Goal: Book appointment/travel/reservation

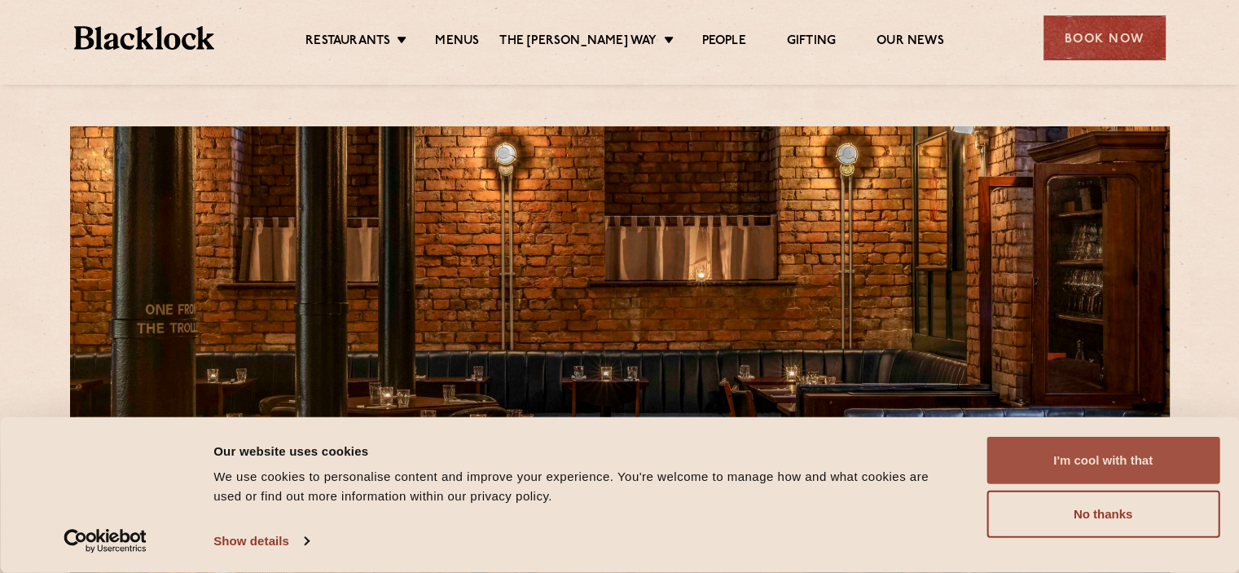
click at [1137, 454] on button "I'm cool with that" at bounding box center [1103, 460] width 233 height 47
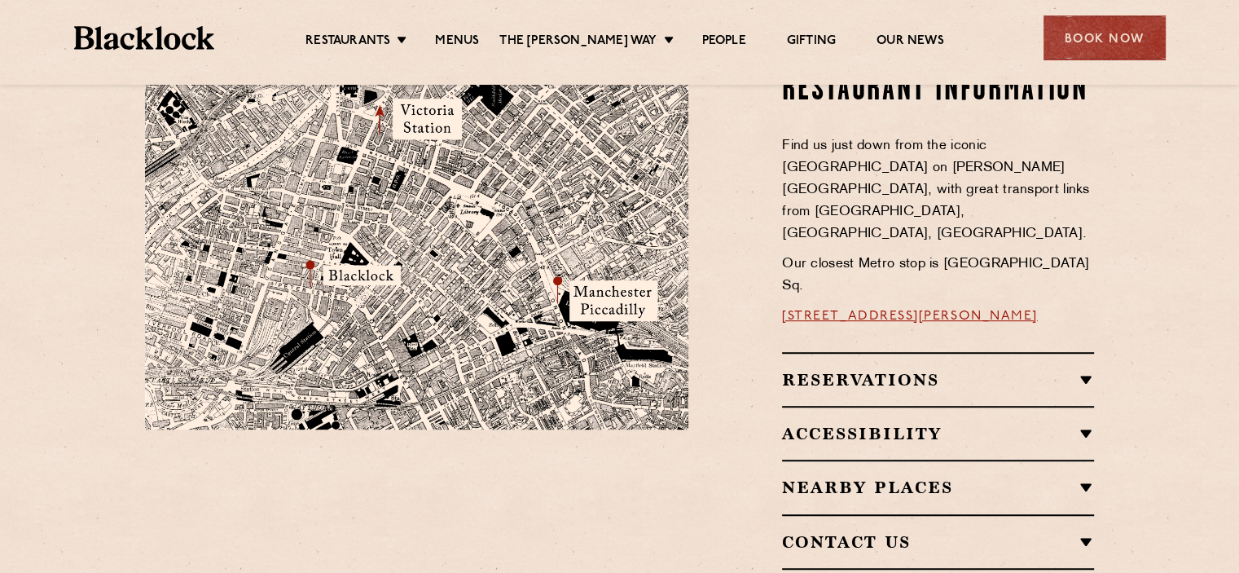
scroll to position [978, 0]
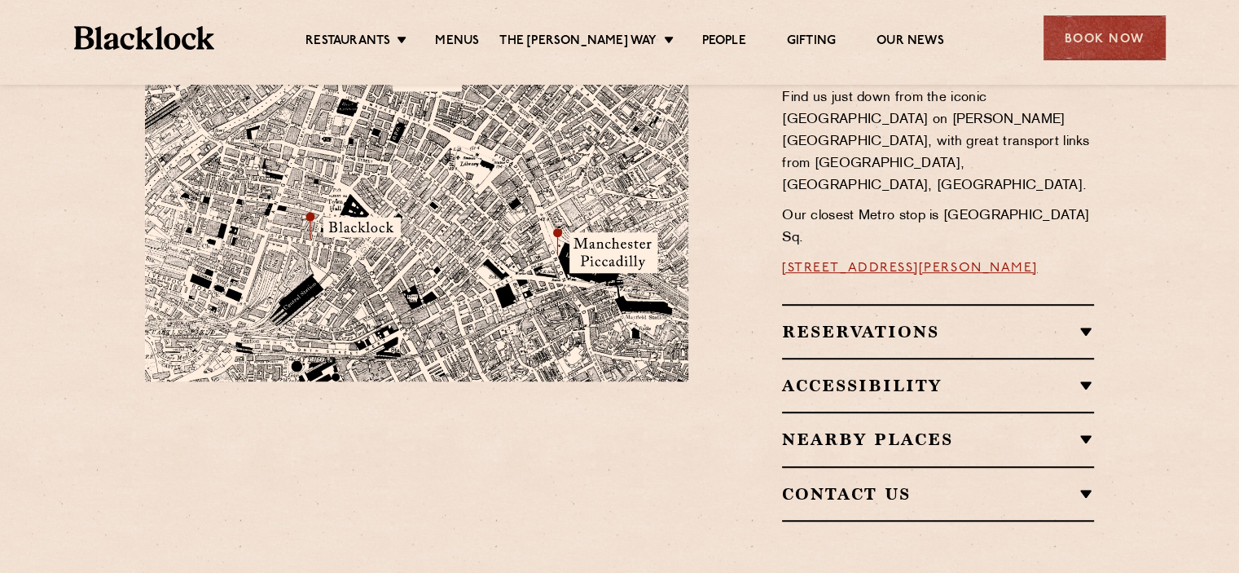
click at [932, 328] on div "Reservations Reservations We know that bookings are important for certain occas…" at bounding box center [938, 413] width 312 height 218
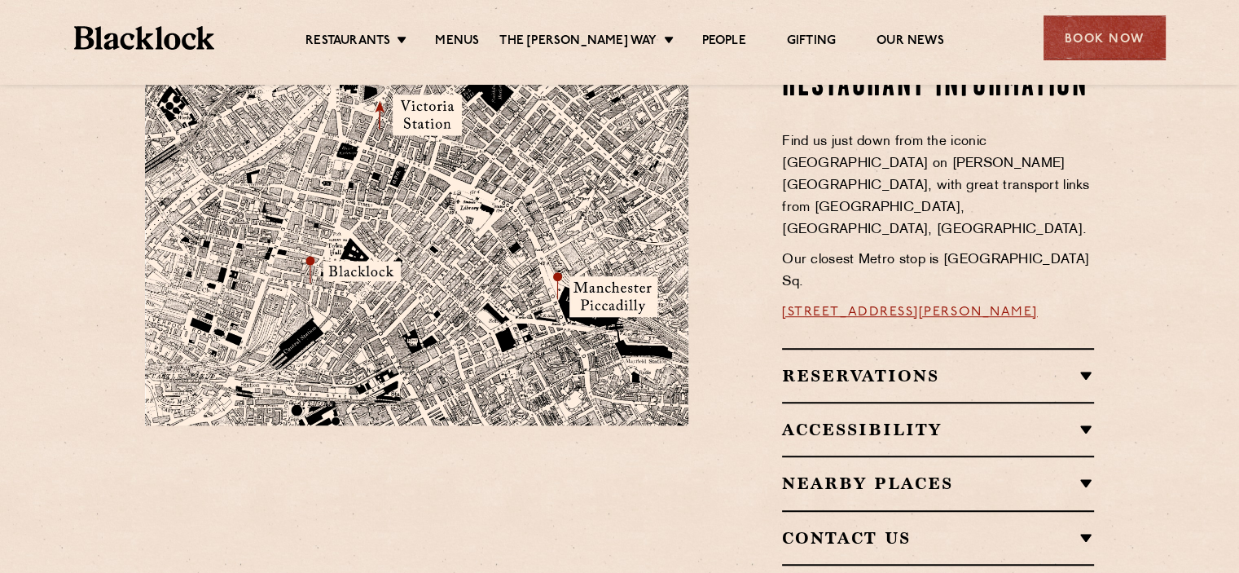
click at [942, 473] on h2 "Nearby Places" at bounding box center [938, 483] width 312 height 20
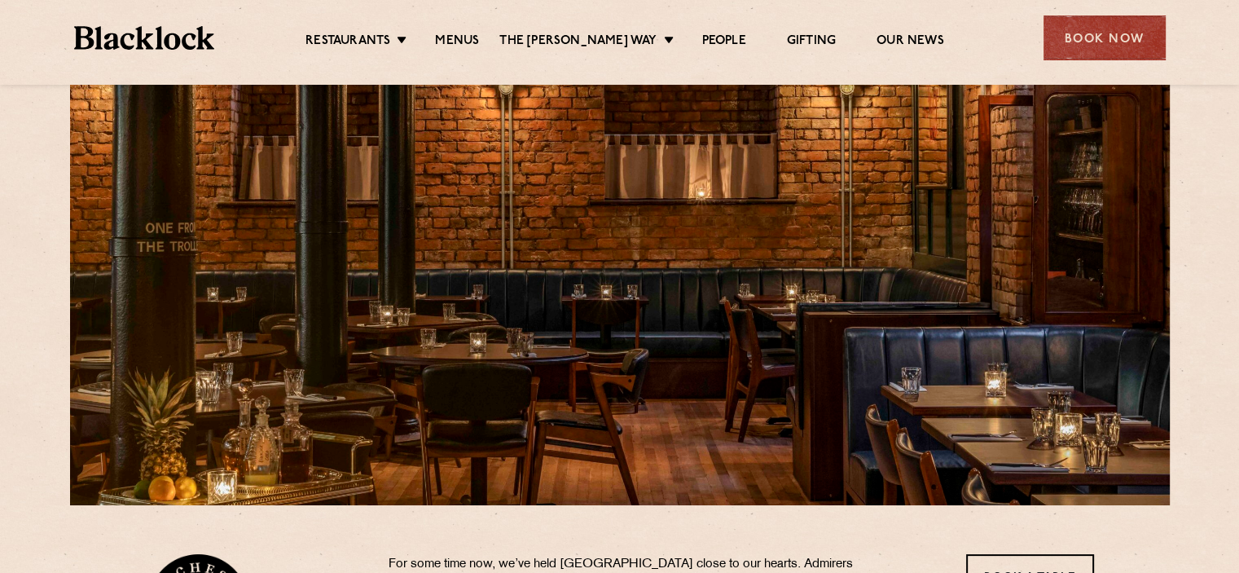
scroll to position [0, 0]
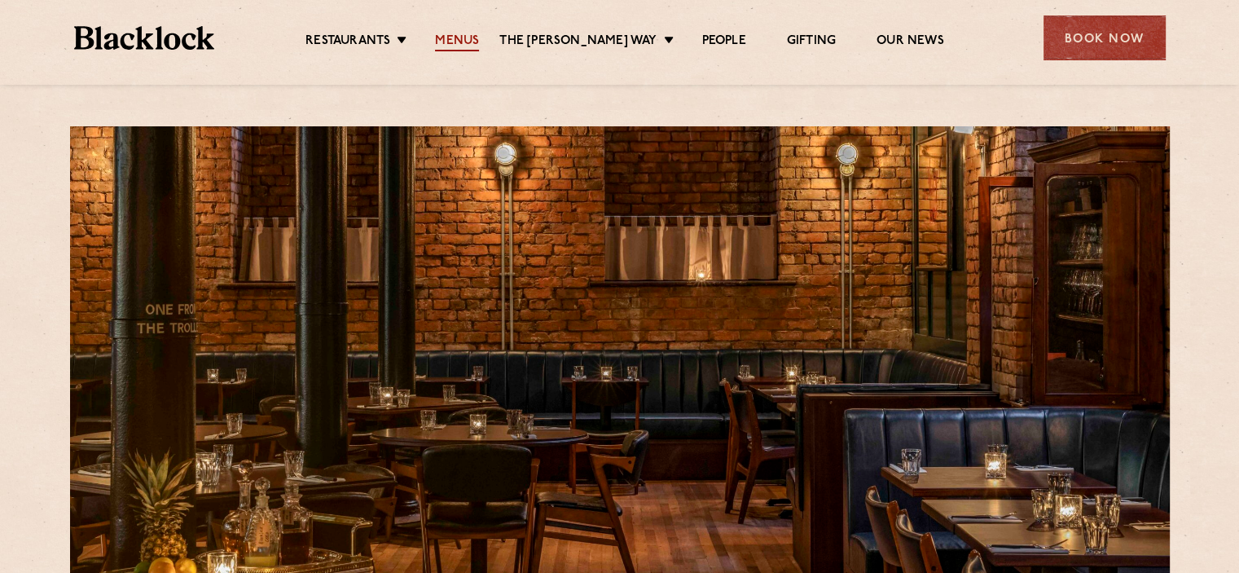
click at [474, 44] on link "Menus" at bounding box center [457, 42] width 44 height 18
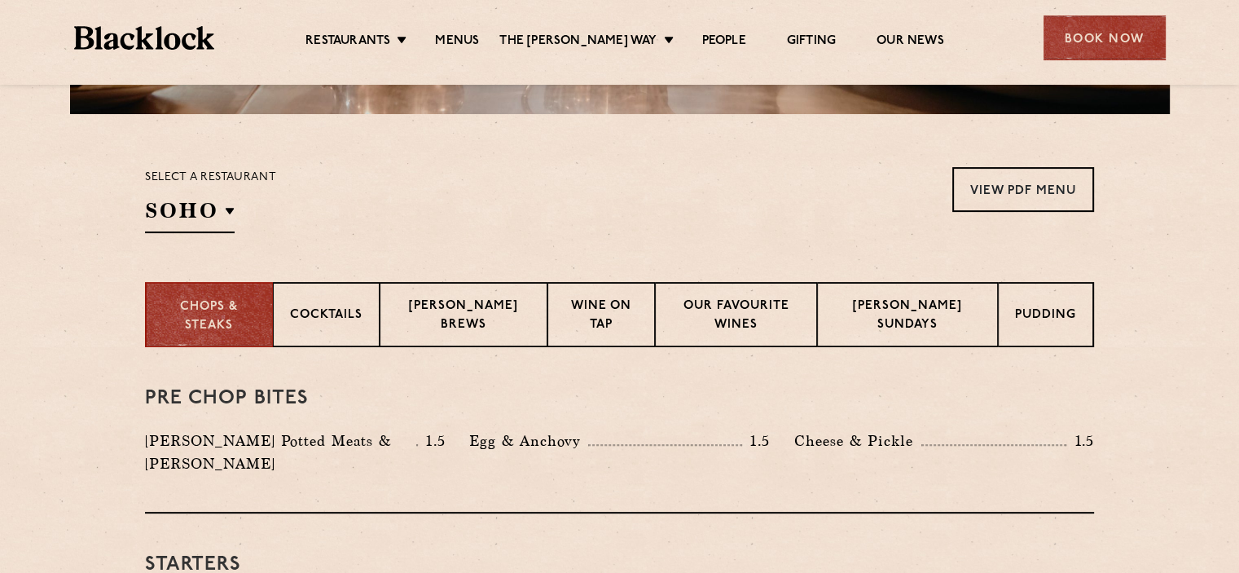
scroll to position [489, 0]
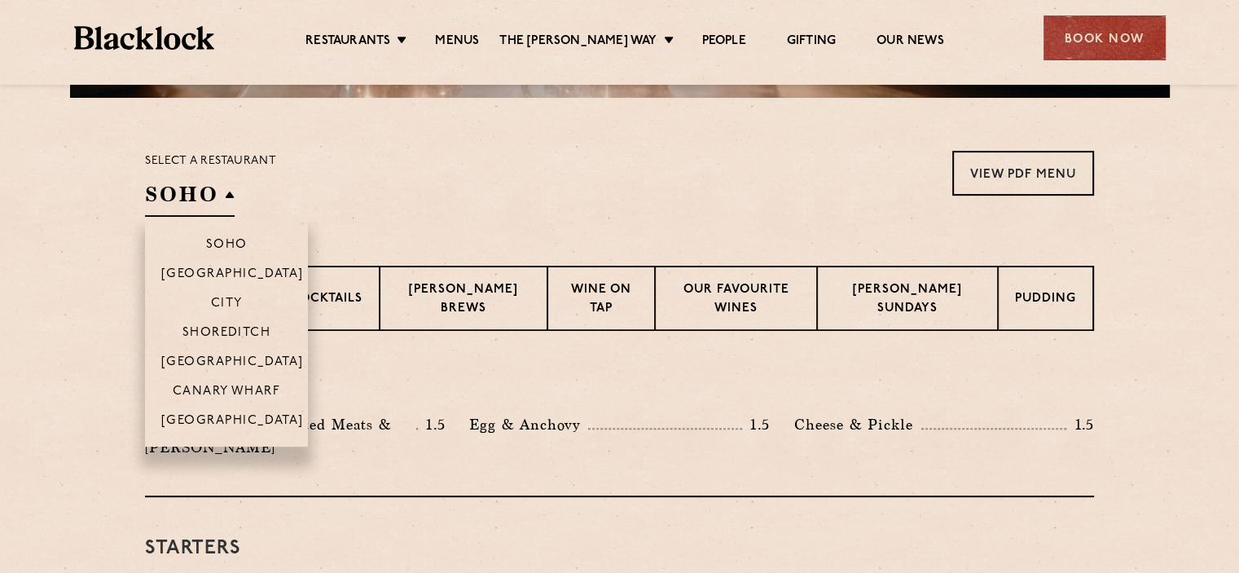
click at [214, 196] on h2 "SOHO" at bounding box center [190, 198] width 90 height 37
click at [217, 426] on p "[GEOGRAPHIC_DATA]" at bounding box center [232, 422] width 143 height 16
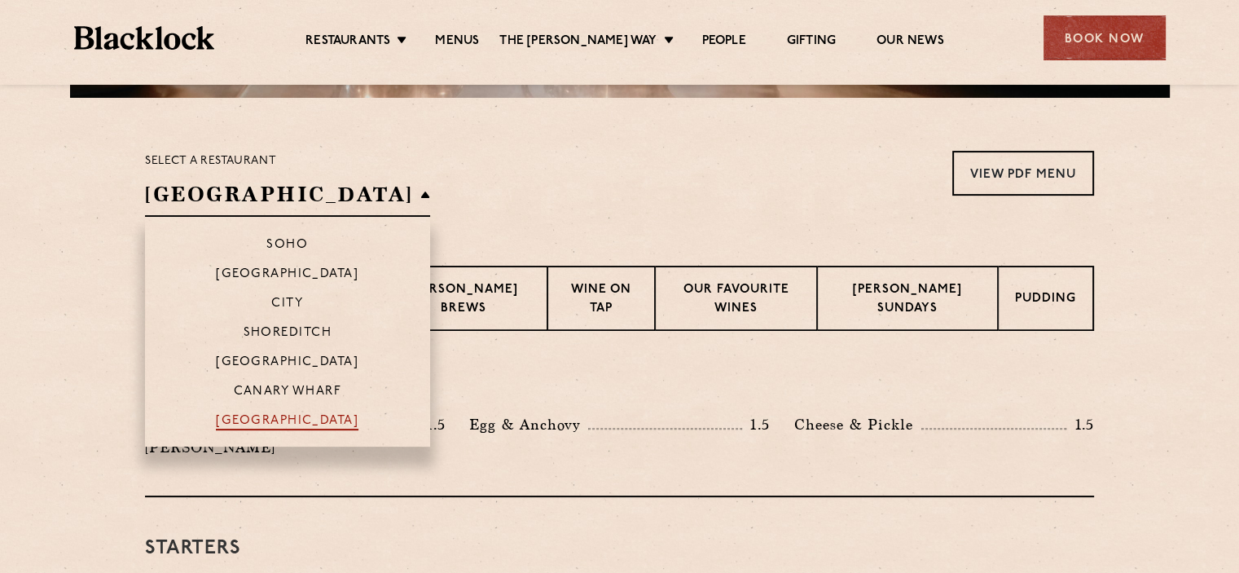
click at [248, 424] on p "[GEOGRAPHIC_DATA]" at bounding box center [287, 422] width 143 height 16
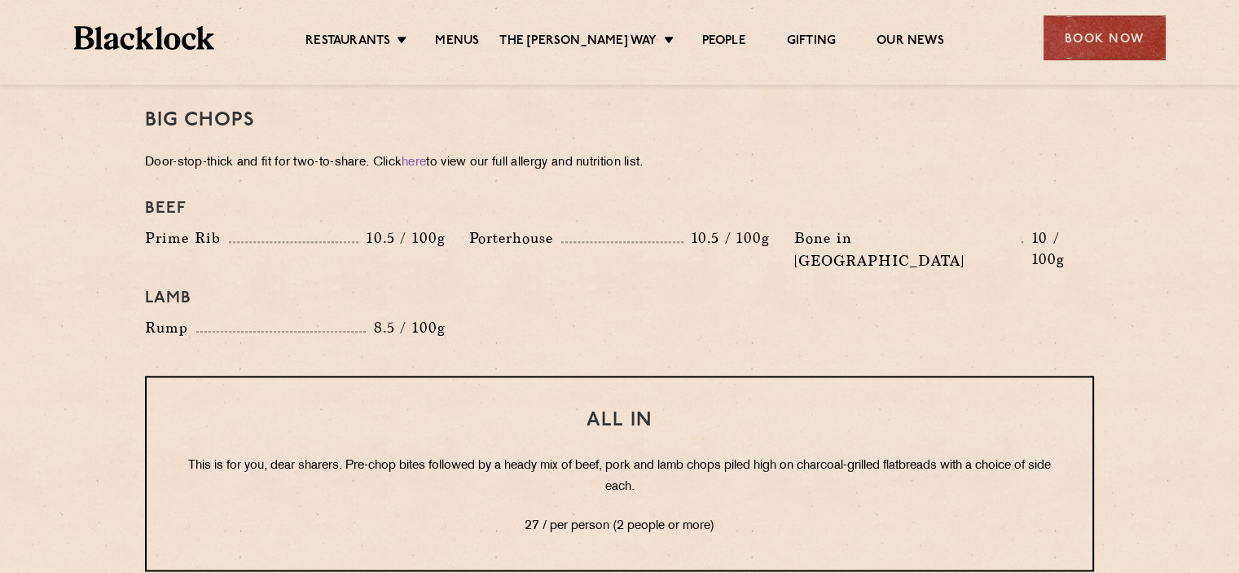
scroll to position [1583, 0]
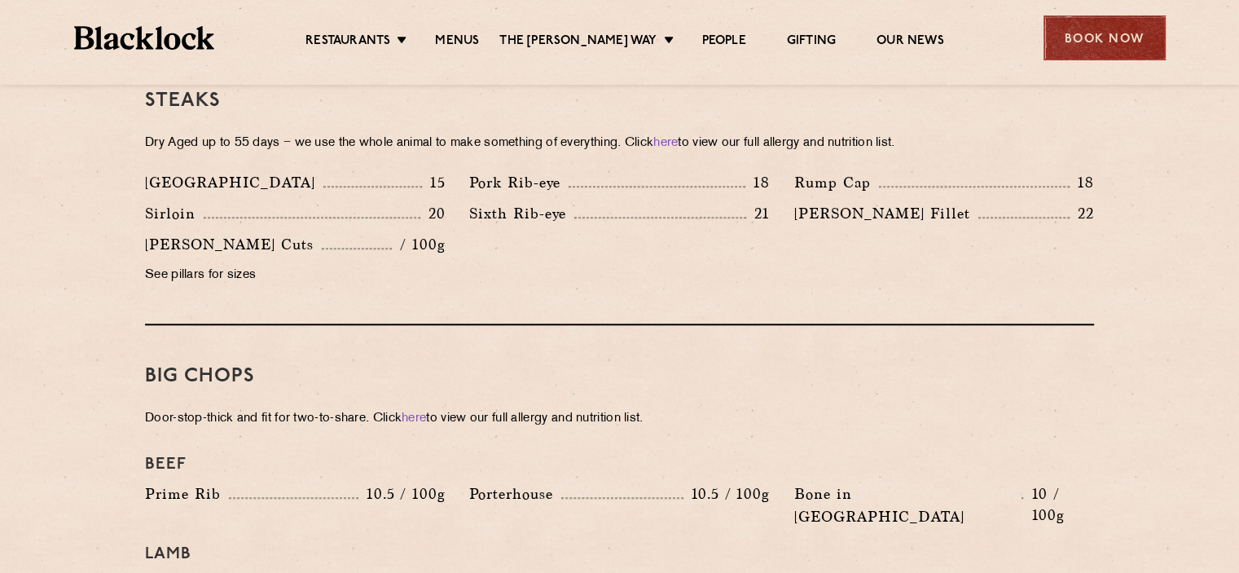
click at [1097, 55] on div "Book Now" at bounding box center [1105, 37] width 122 height 45
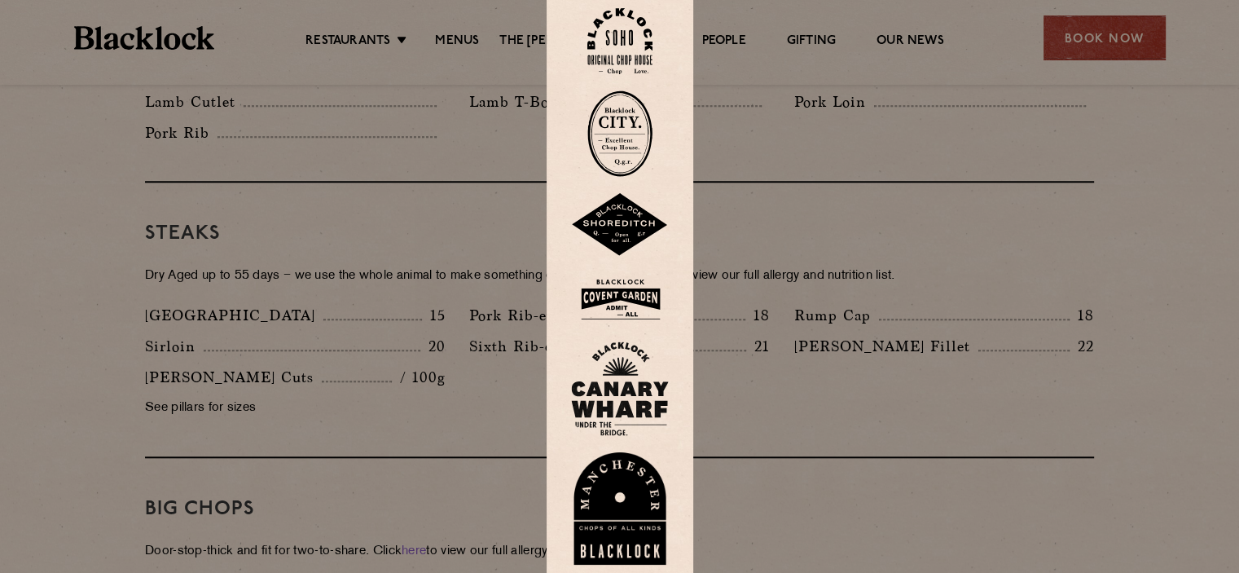
scroll to position [1664, 0]
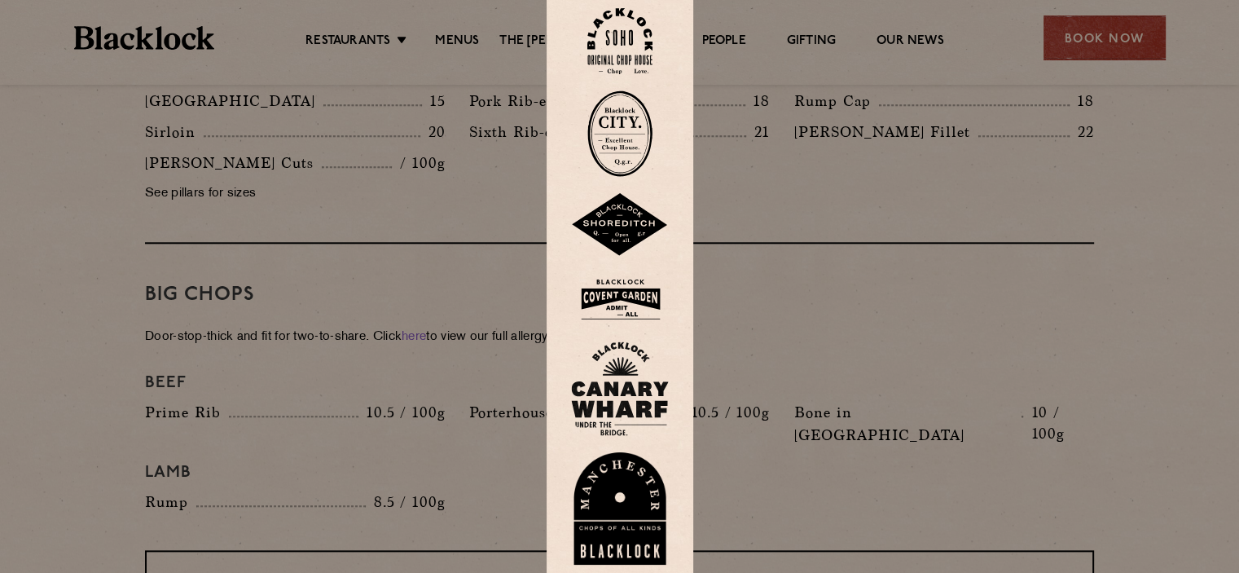
click at [620, 486] on img at bounding box center [620, 508] width 98 height 112
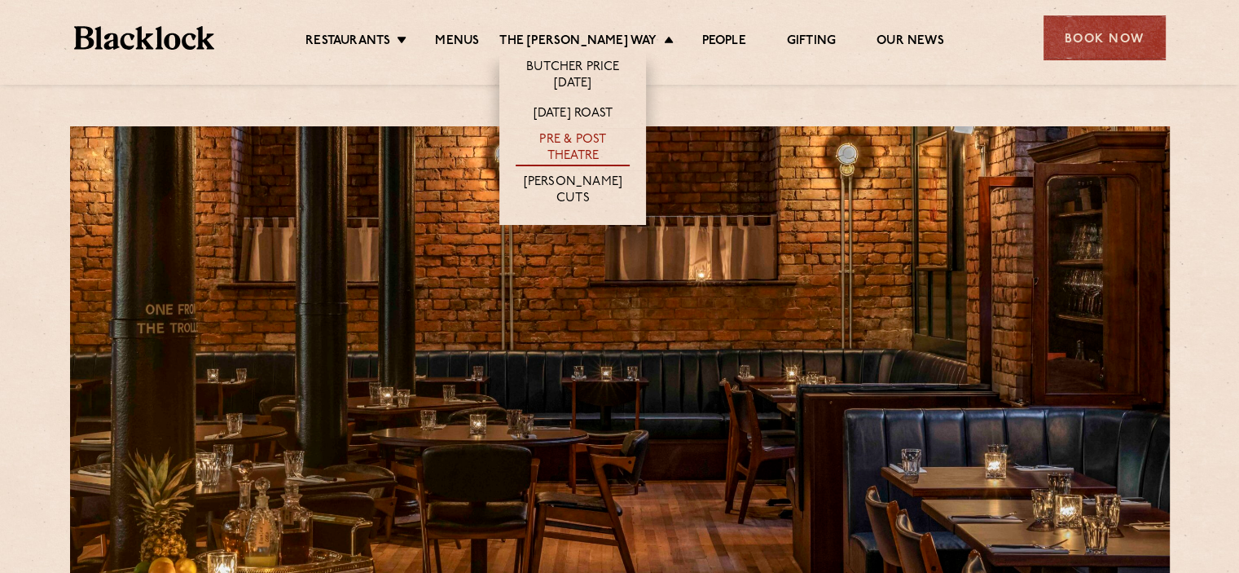
click at [579, 146] on link "Pre & Post Theatre" at bounding box center [573, 149] width 114 height 34
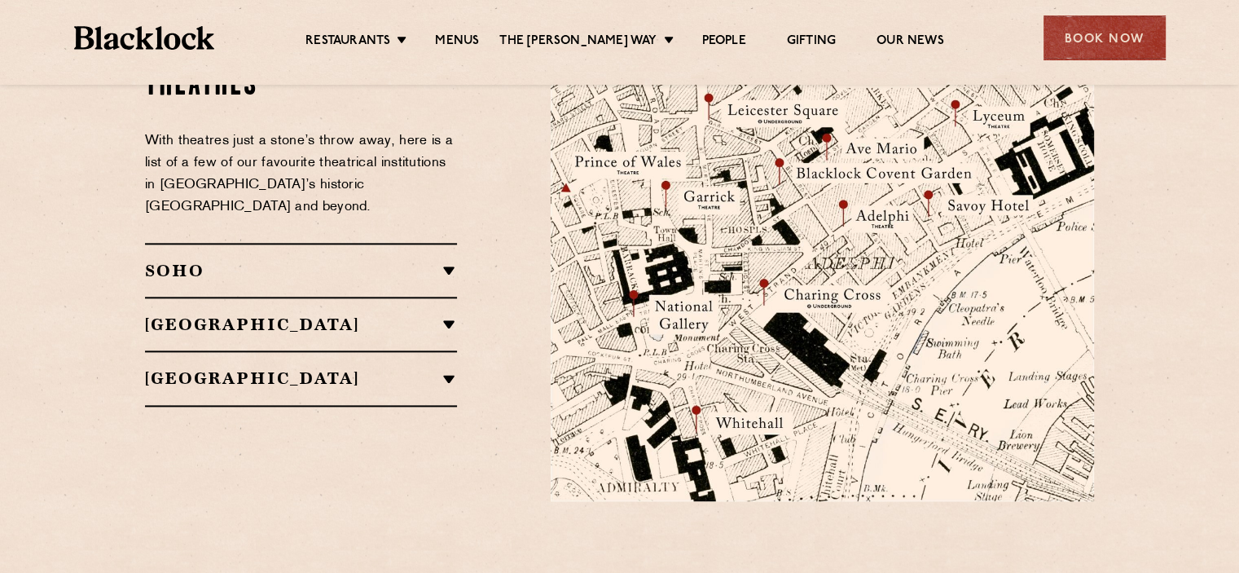
scroll to position [1955, 0]
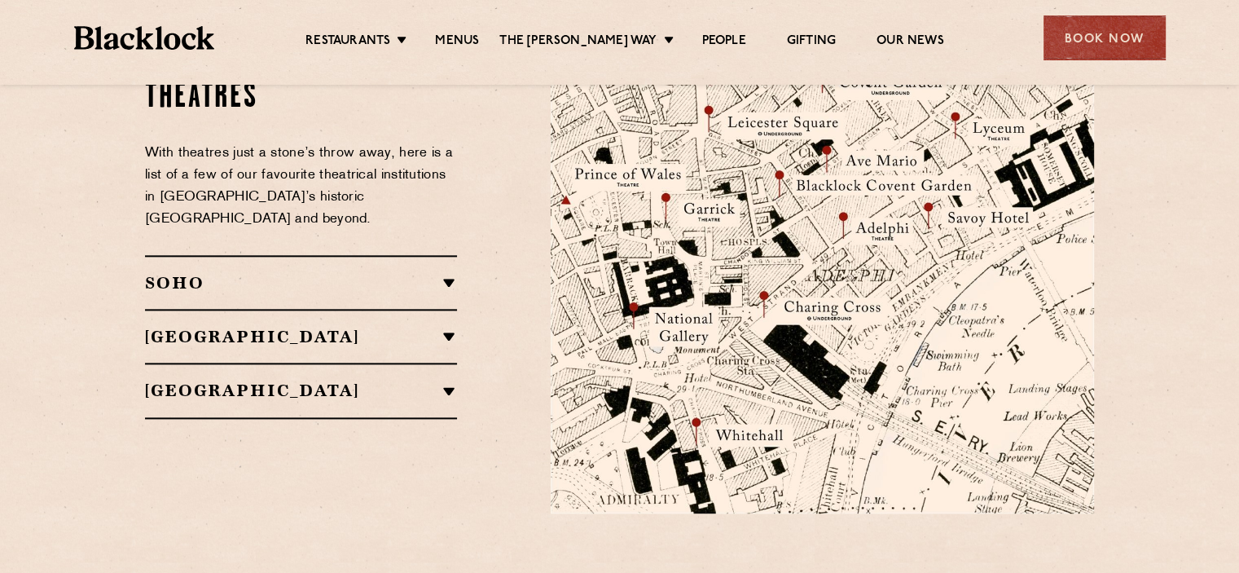
click at [407, 380] on h2 "[GEOGRAPHIC_DATA]" at bounding box center [301, 390] width 312 height 20
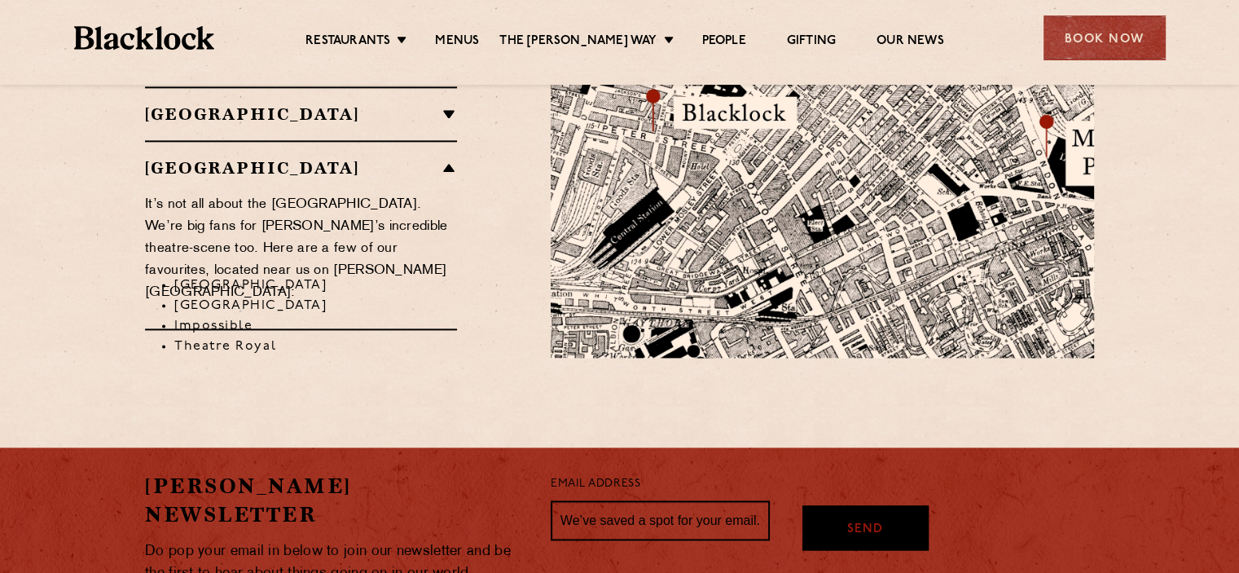
scroll to position [2118, 0]
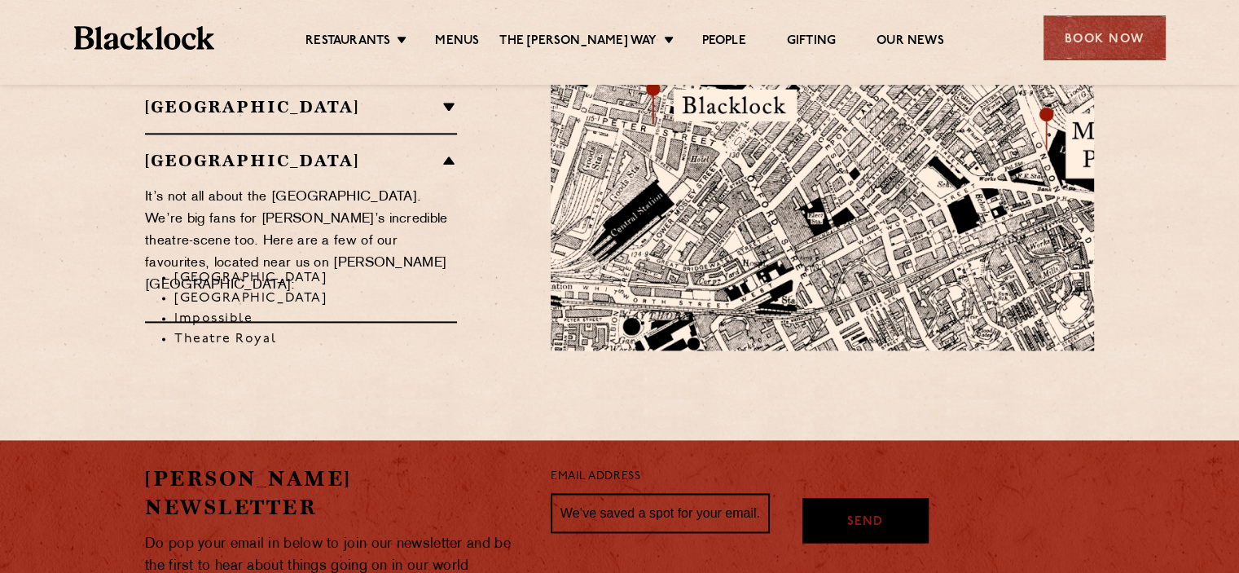
click at [245, 268] on li "[GEOGRAPHIC_DATA]" at bounding box center [315, 278] width 283 height 20
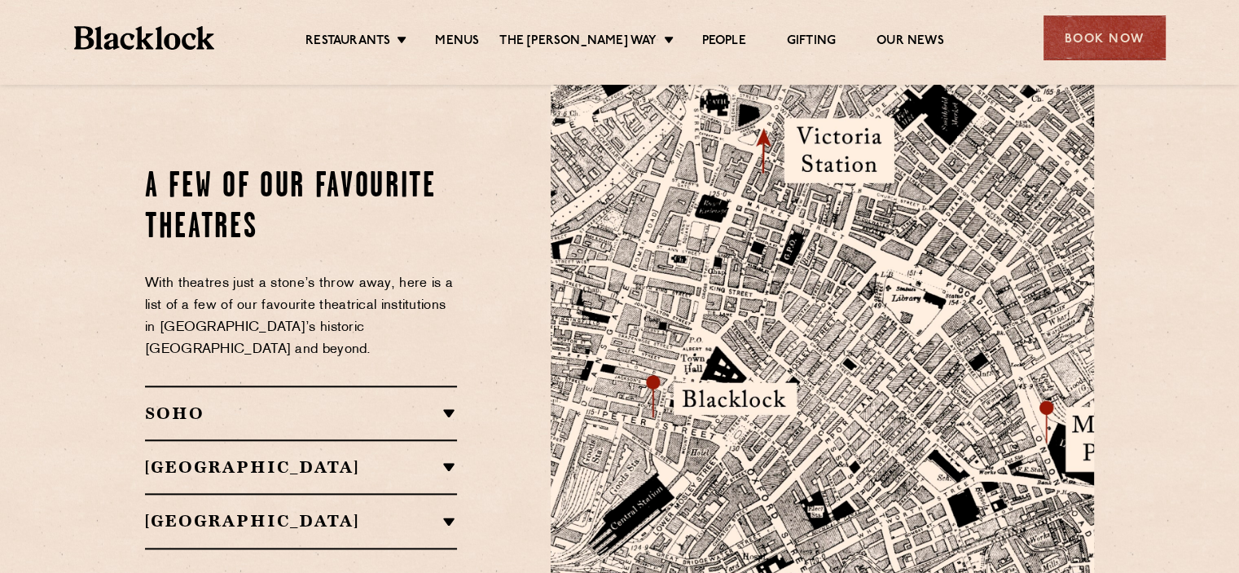
scroll to position [1792, 0]
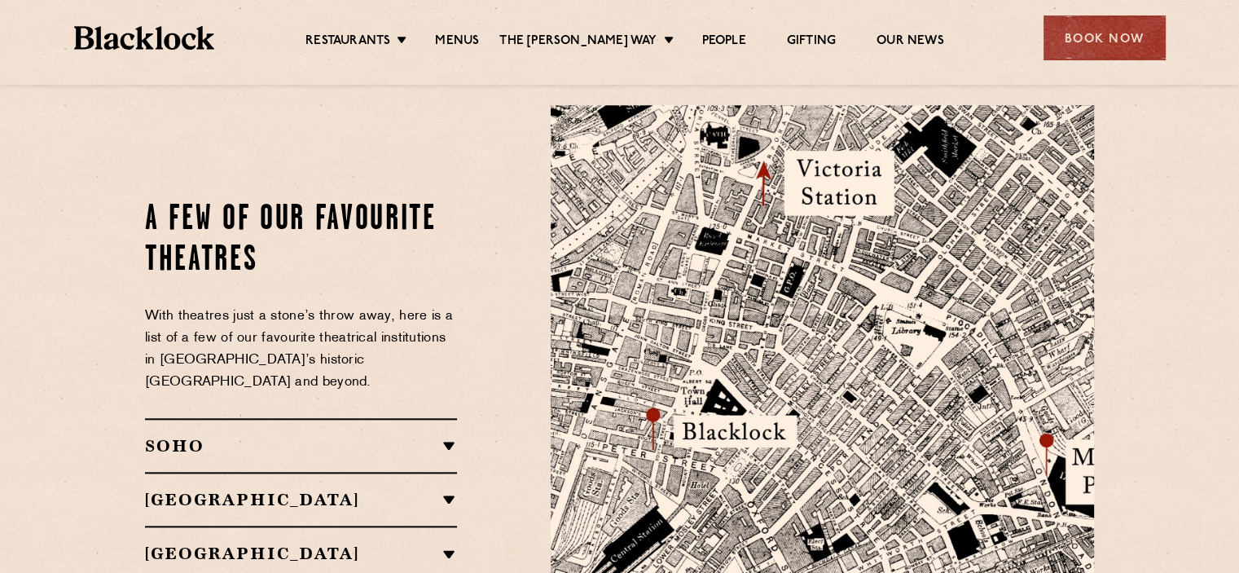
click at [414, 543] on h2 "[GEOGRAPHIC_DATA]" at bounding box center [301, 553] width 312 height 20
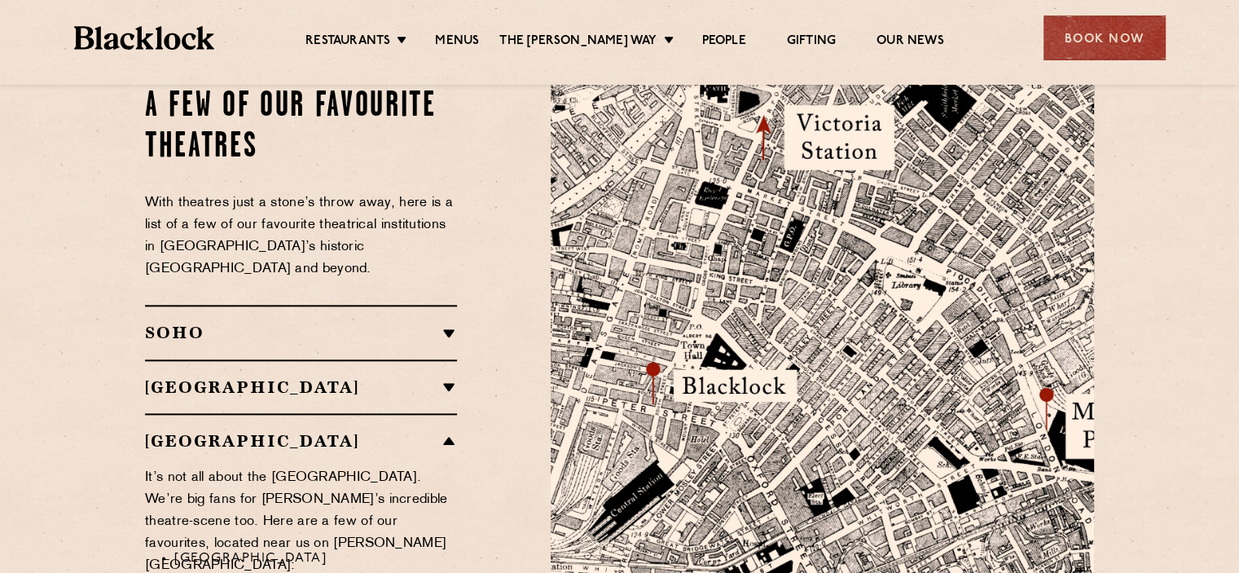
scroll to position [1874, 0]
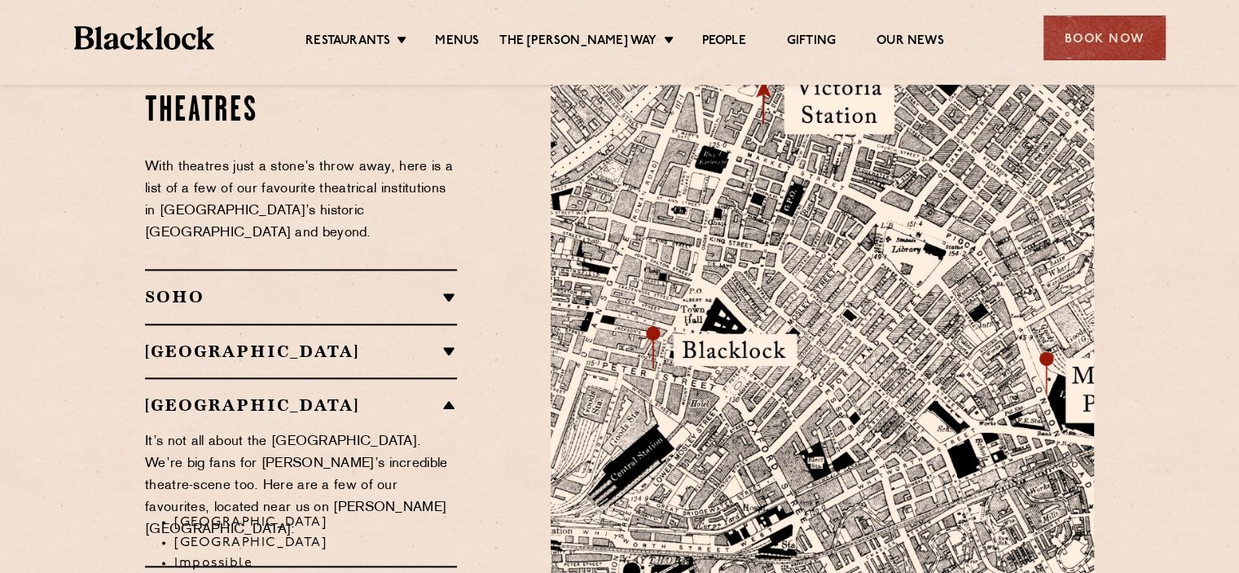
click at [240, 512] on li "[GEOGRAPHIC_DATA]" at bounding box center [315, 522] width 283 height 20
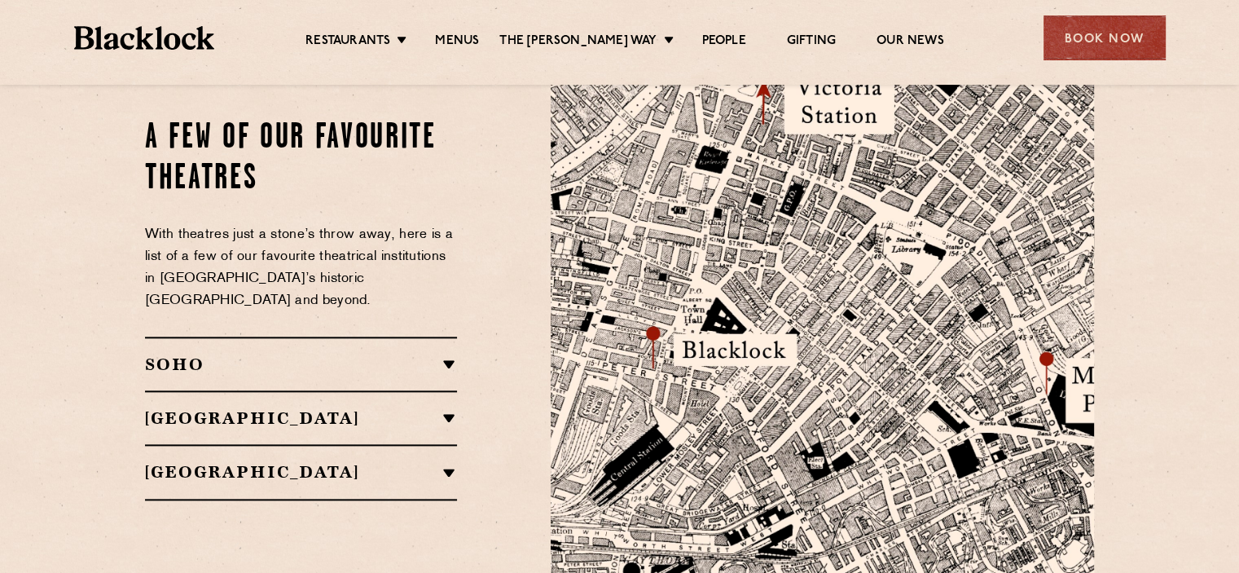
click at [356, 462] on h2 "[GEOGRAPHIC_DATA]" at bounding box center [301, 472] width 312 height 20
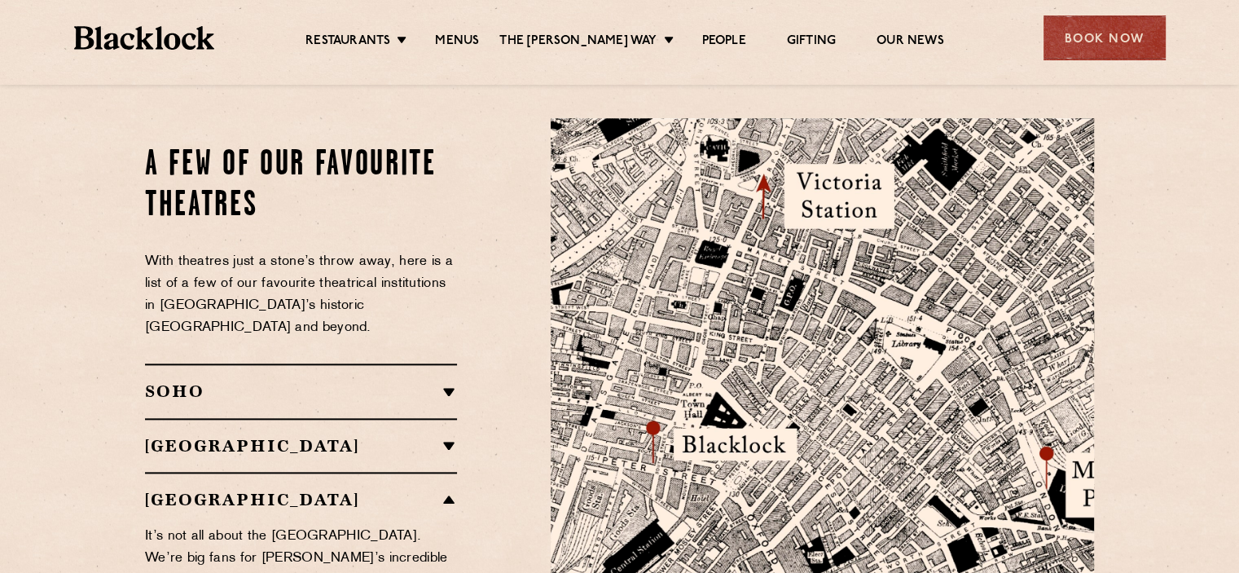
scroll to position [1453, 0]
